Goal: Task Accomplishment & Management: Manage account settings

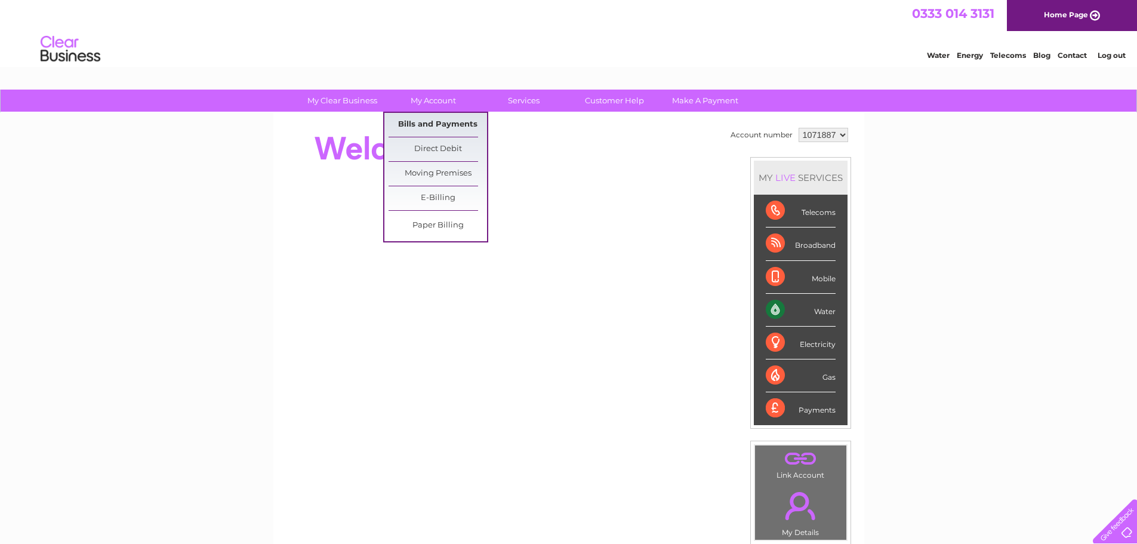
click at [455, 126] on link "Bills and Payments" at bounding box center [437, 125] width 98 height 24
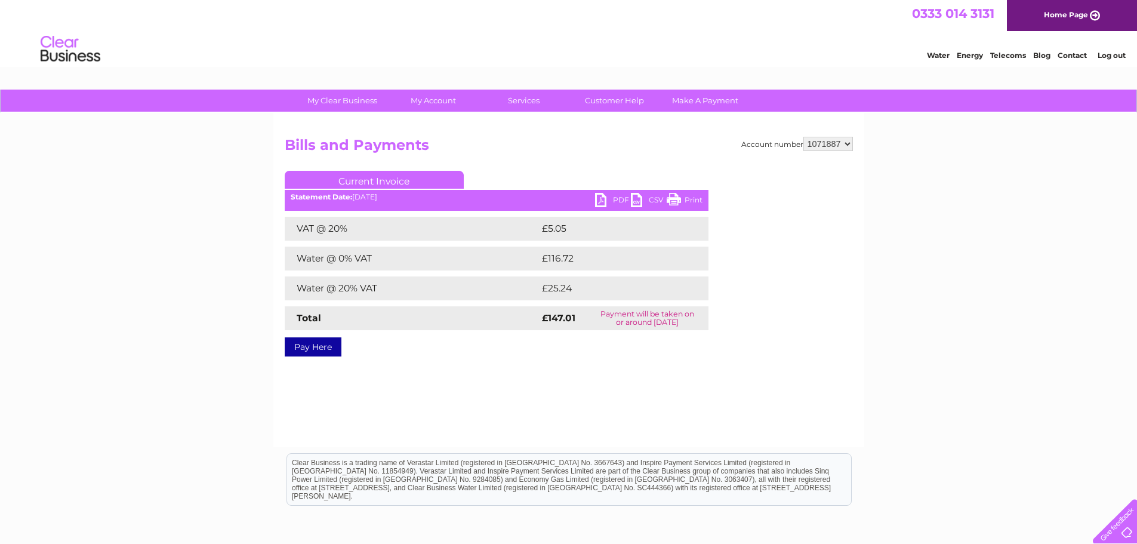
click at [598, 199] on link "PDF" at bounding box center [613, 201] width 36 height 17
click at [1115, 57] on link "Log out" at bounding box center [1111, 55] width 28 height 9
